Goal: Check status: Check status

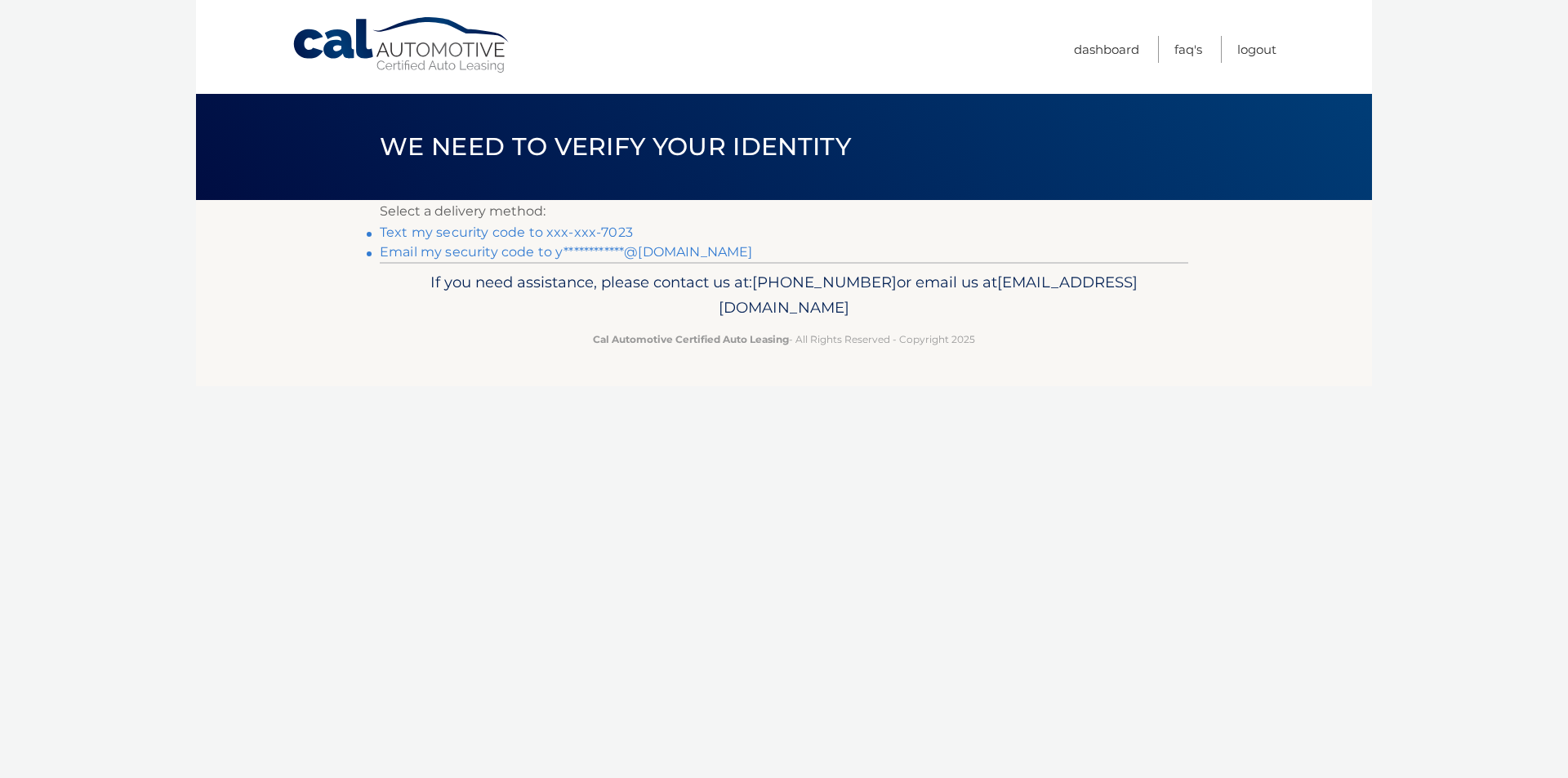
click at [601, 232] on link "Text my security code to xxx-xxx-7023" at bounding box center [506, 233] width 253 height 16
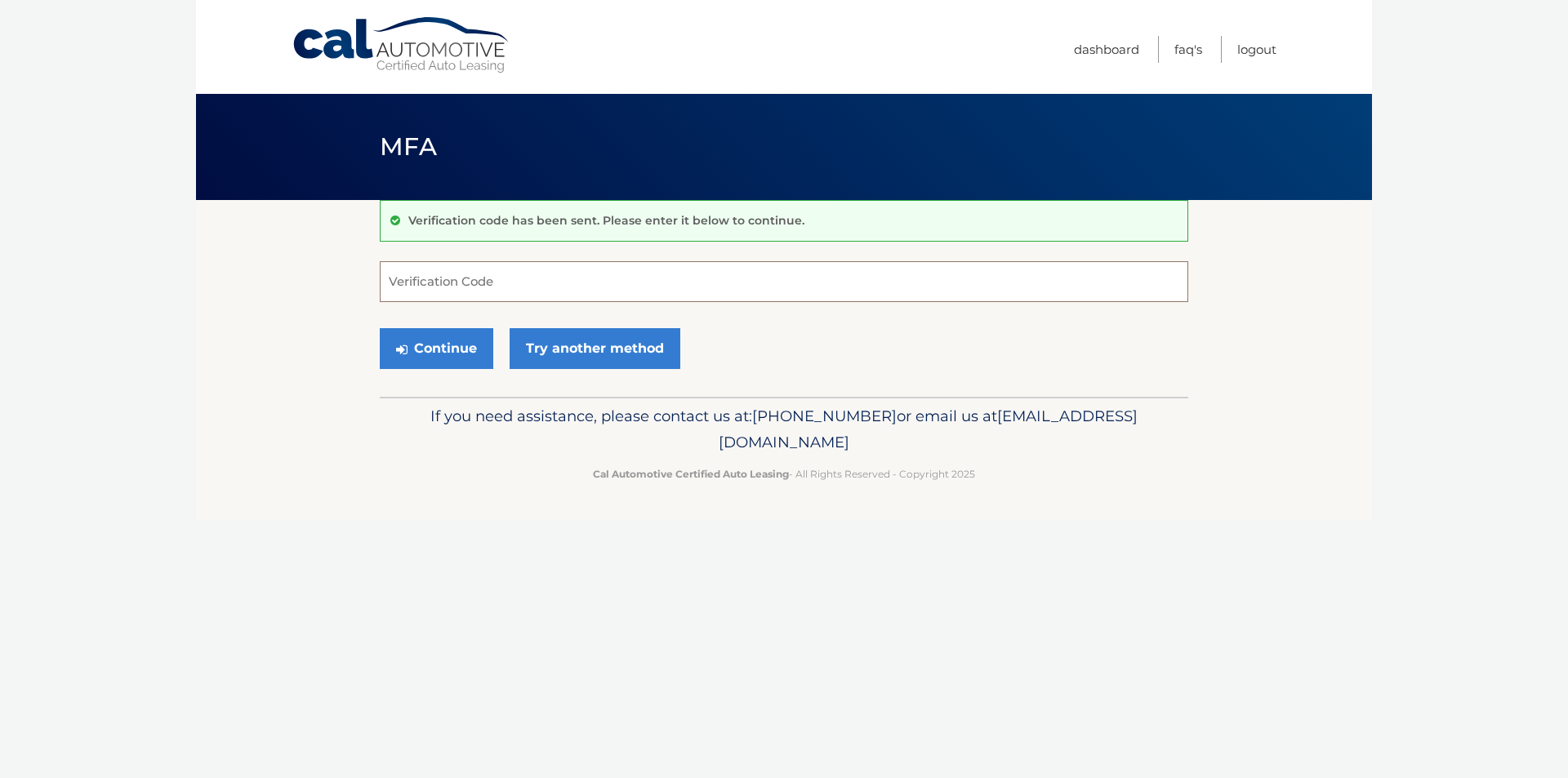
click at [561, 285] on input "Verification Code" at bounding box center [784, 282] width 809 height 40
type input "677574"
click at [444, 351] on button "Continue" at bounding box center [436, 349] width 113 height 40
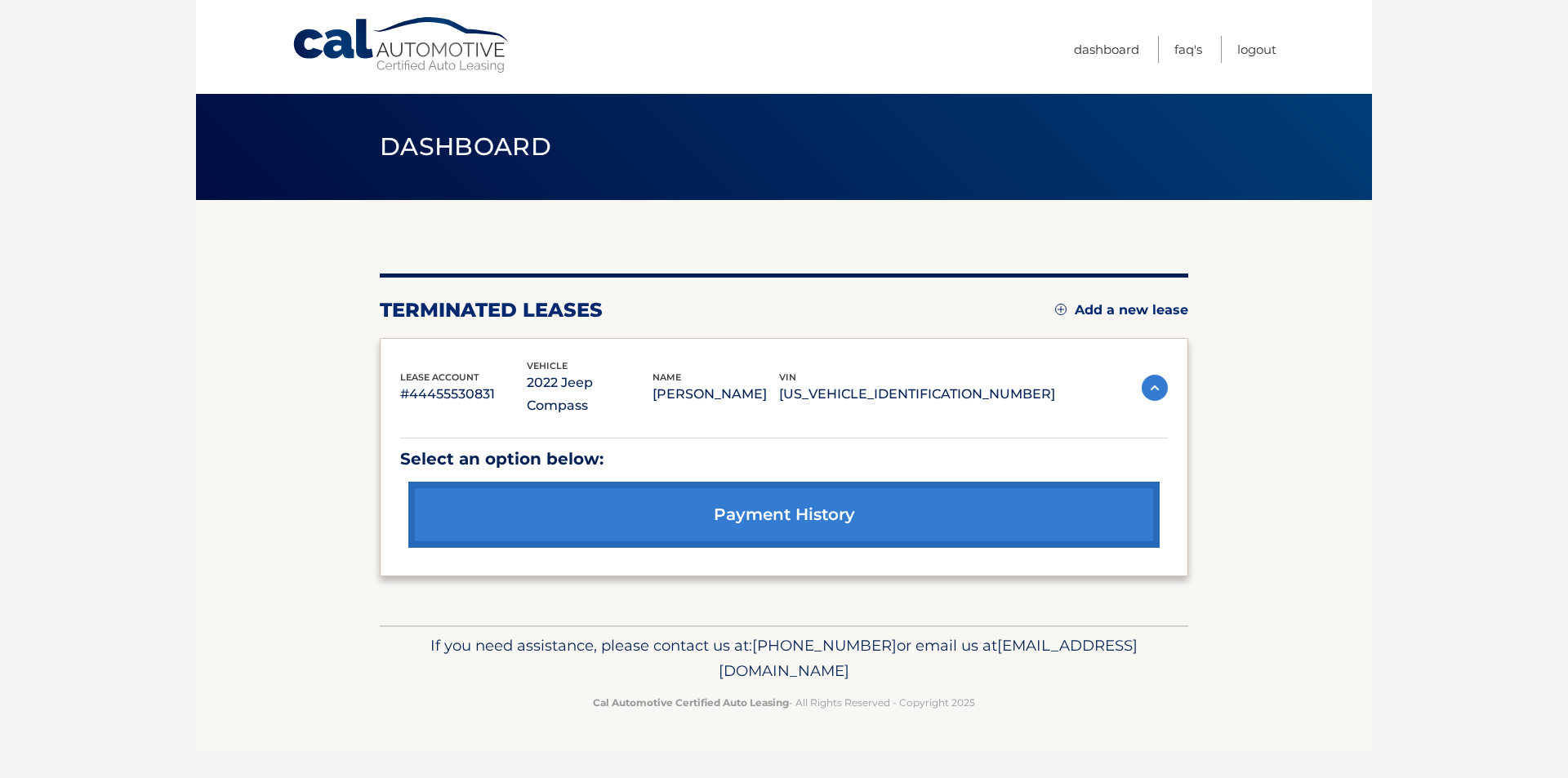
click at [802, 482] on link "payment history" at bounding box center [784, 515] width 751 height 66
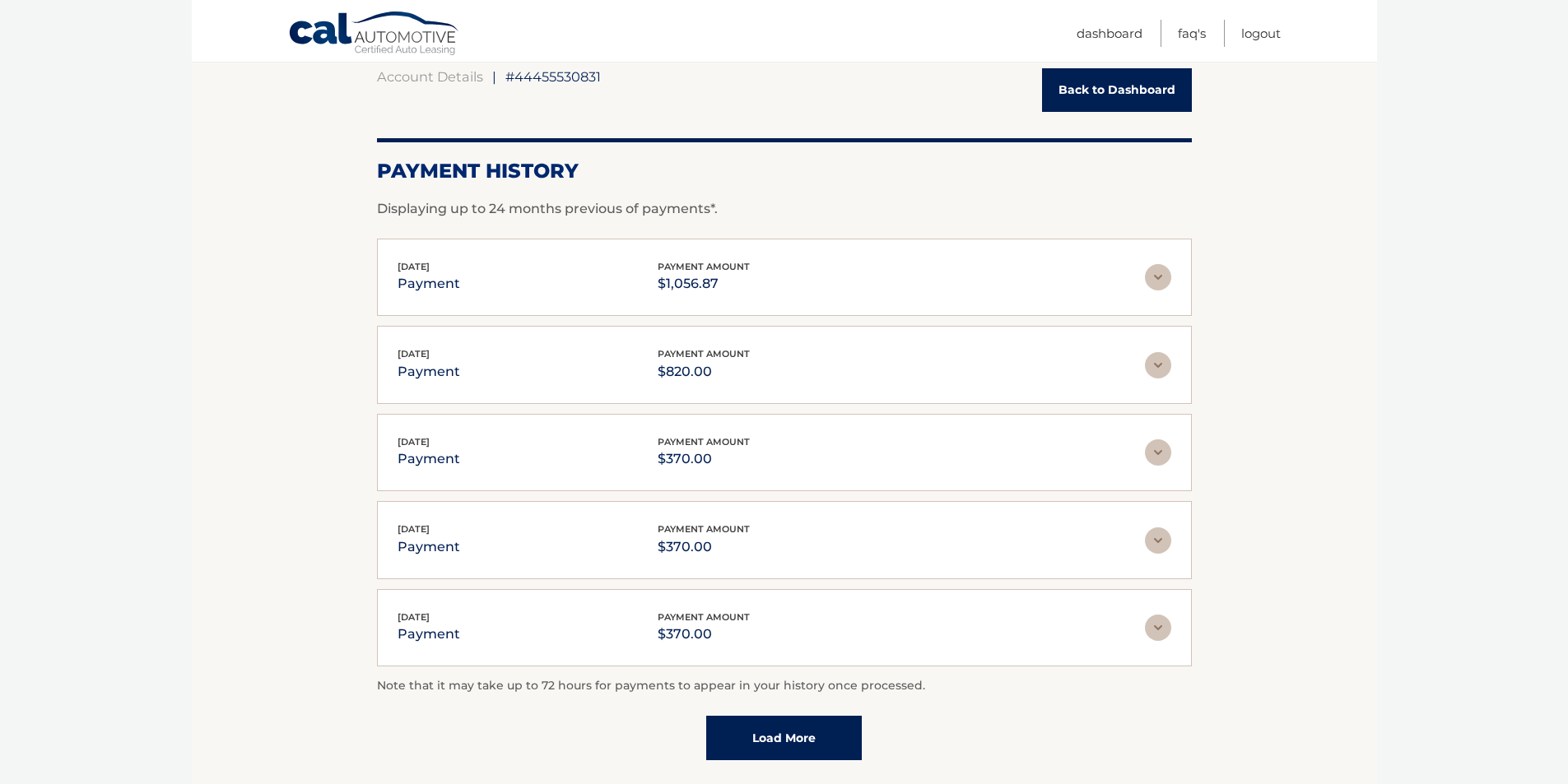
scroll to position [165, 0]
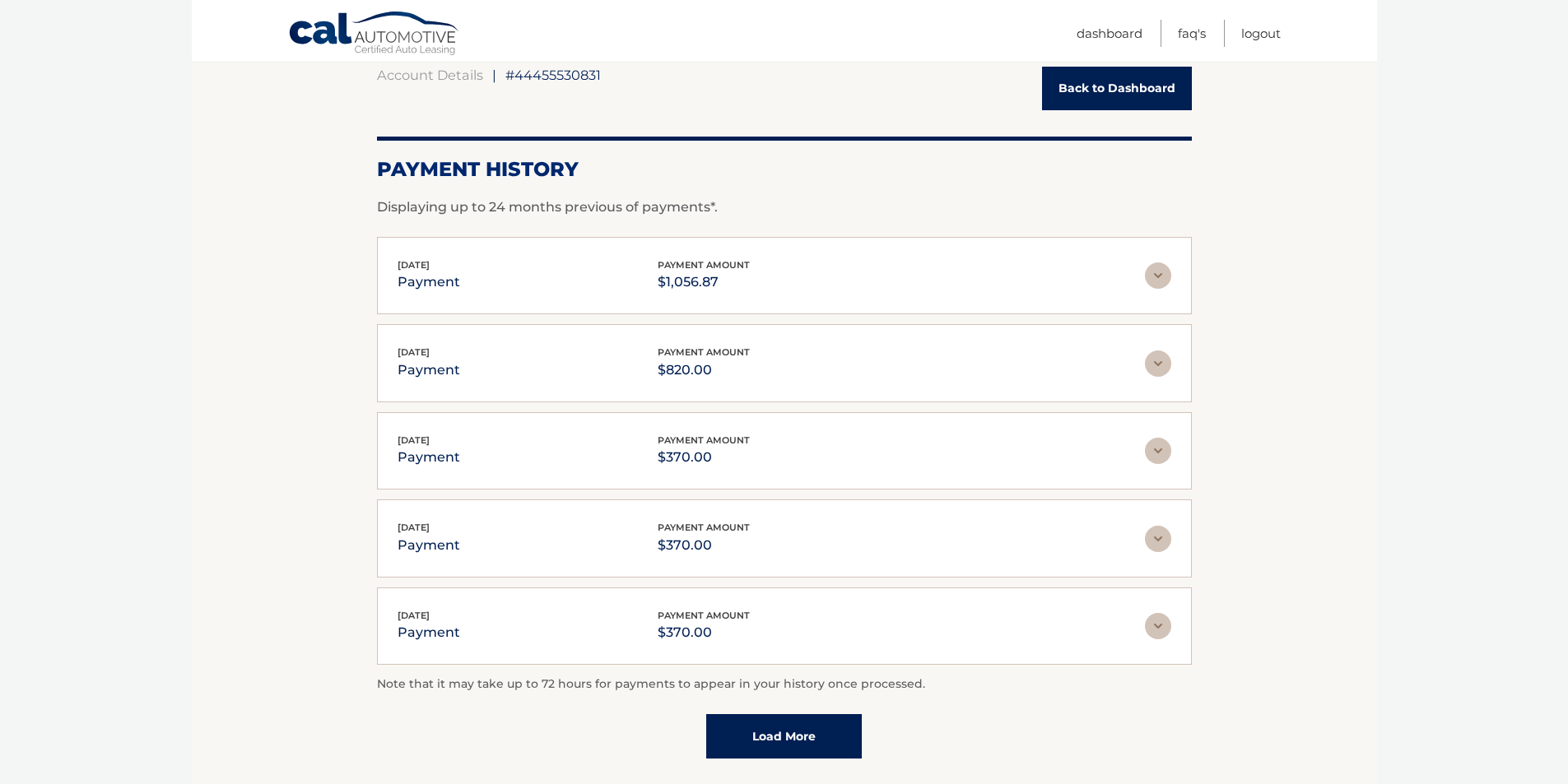
click at [1167, 276] on img at bounding box center [1158, 276] width 27 height 27
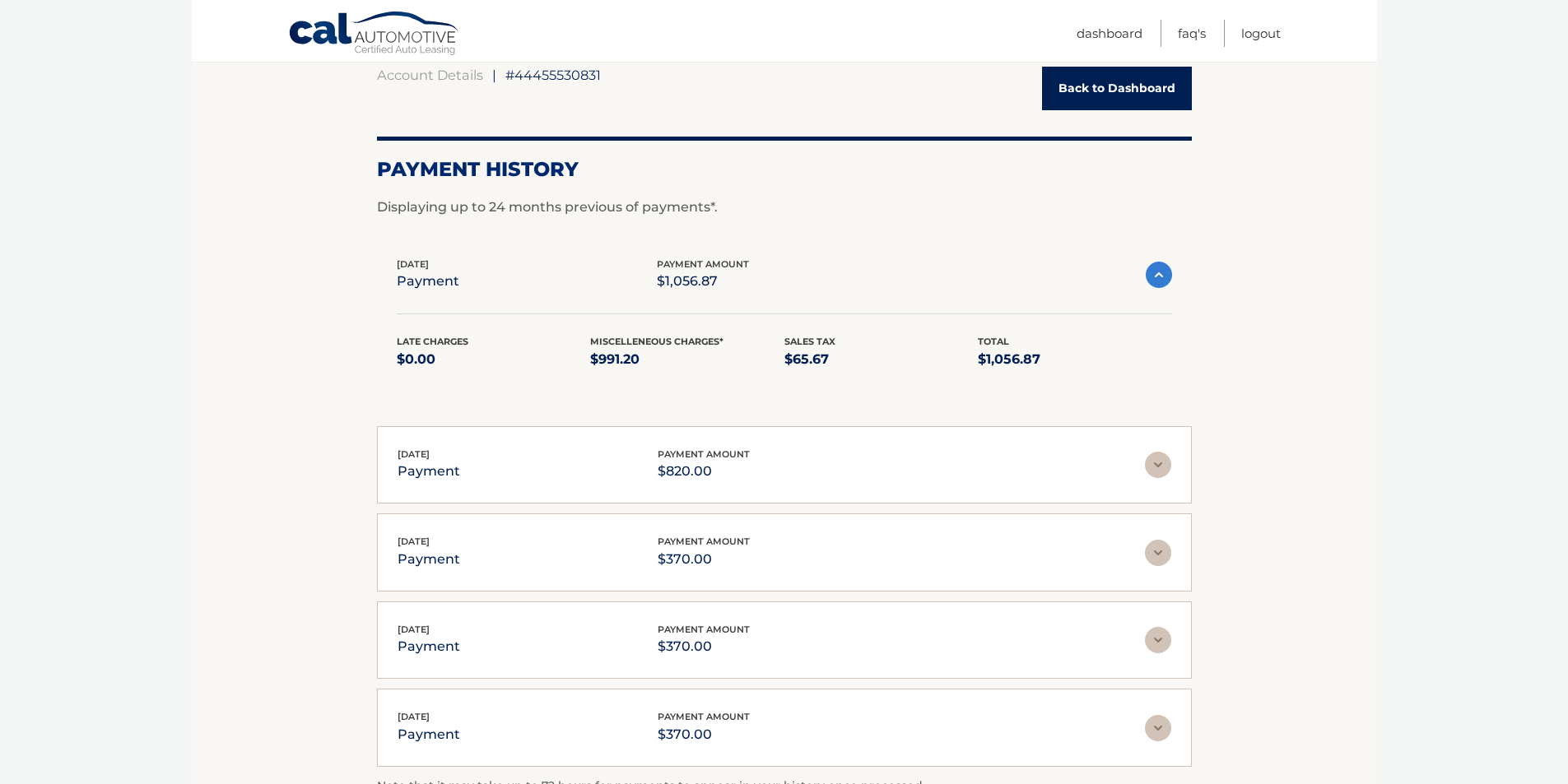
click at [903, 473] on div "[DATE] payment payment amount $820.00" at bounding box center [771, 465] width 747 height 37
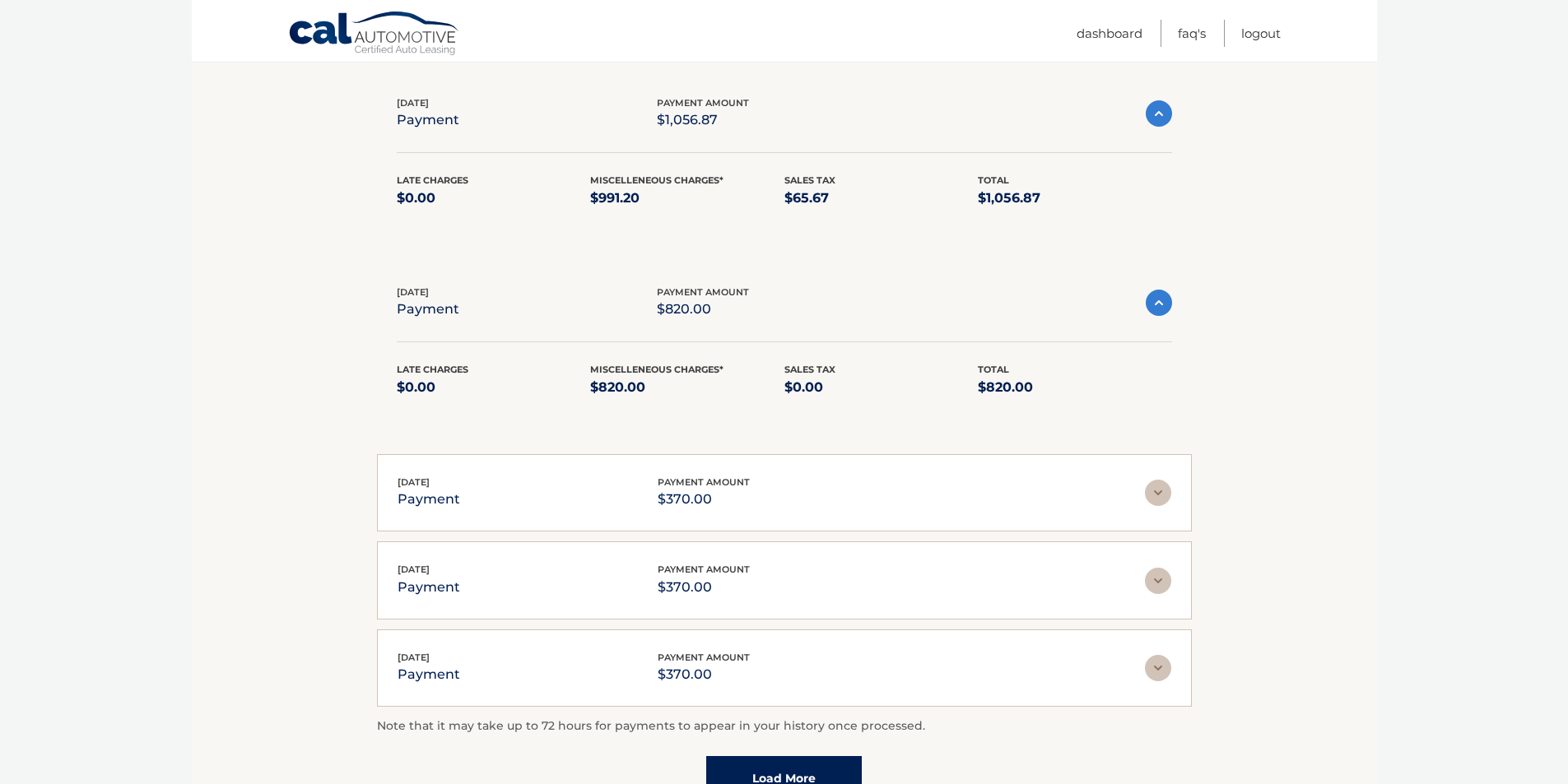
scroll to position [329, 0]
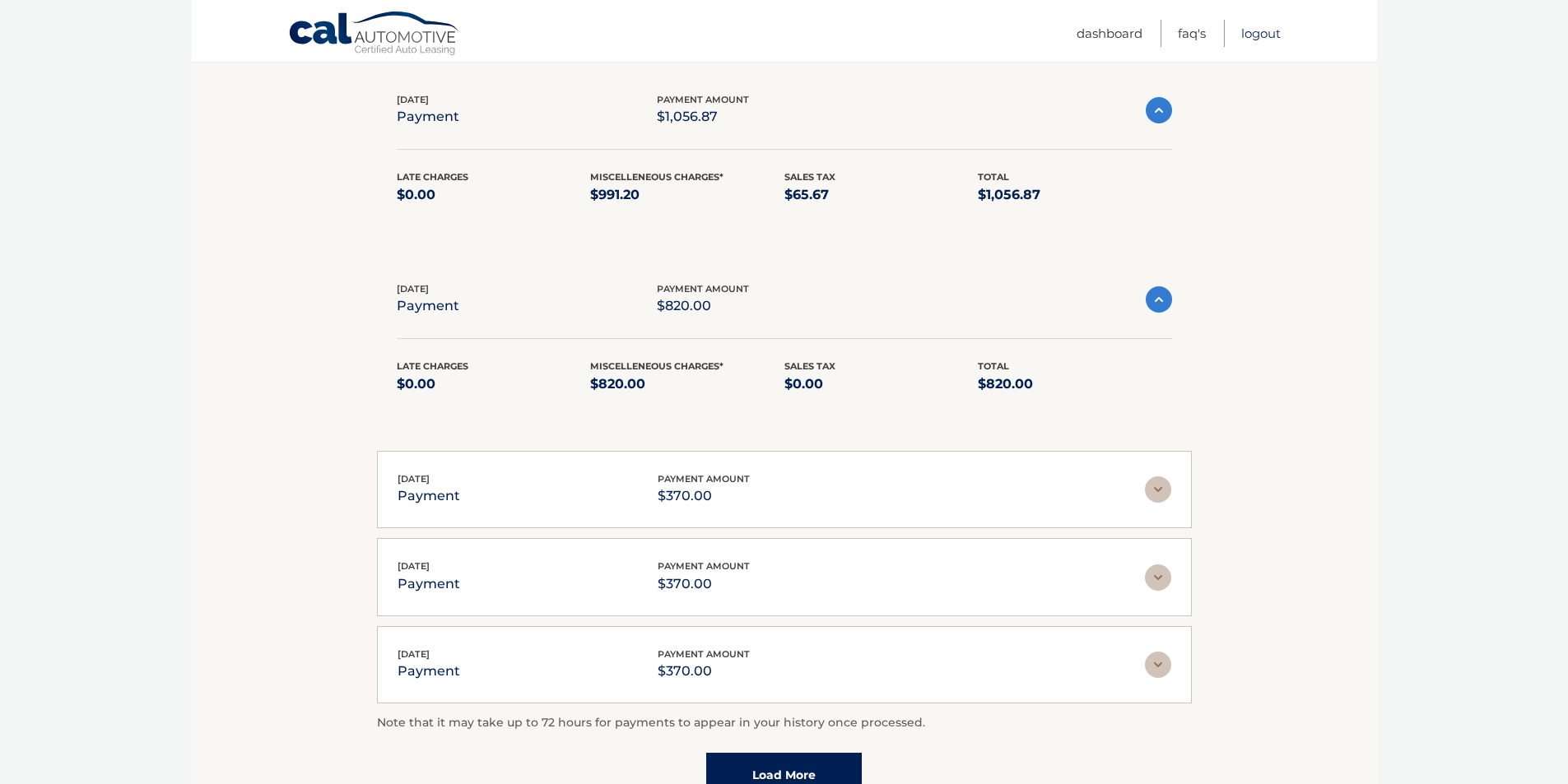
click at [1271, 28] on link "Logout" at bounding box center [1261, 33] width 40 height 27
